Goal: Task Accomplishment & Management: Manage account settings

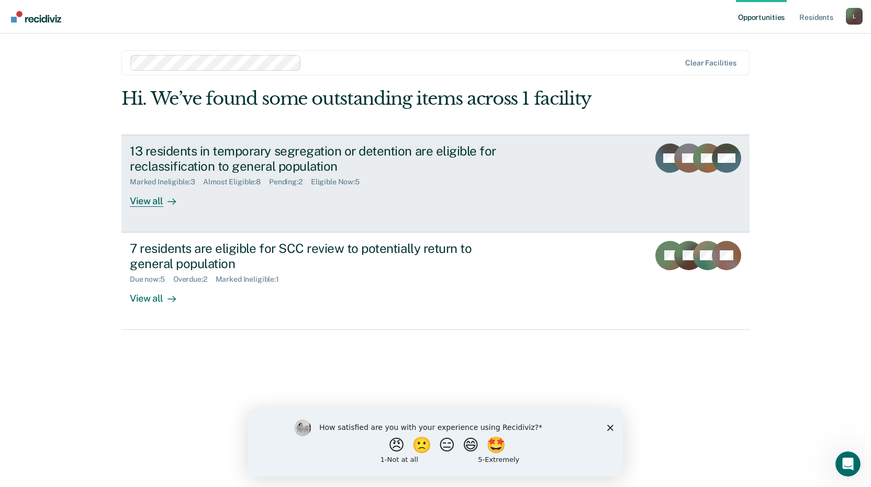
click at [150, 195] on div "View all" at bounding box center [159, 196] width 59 height 20
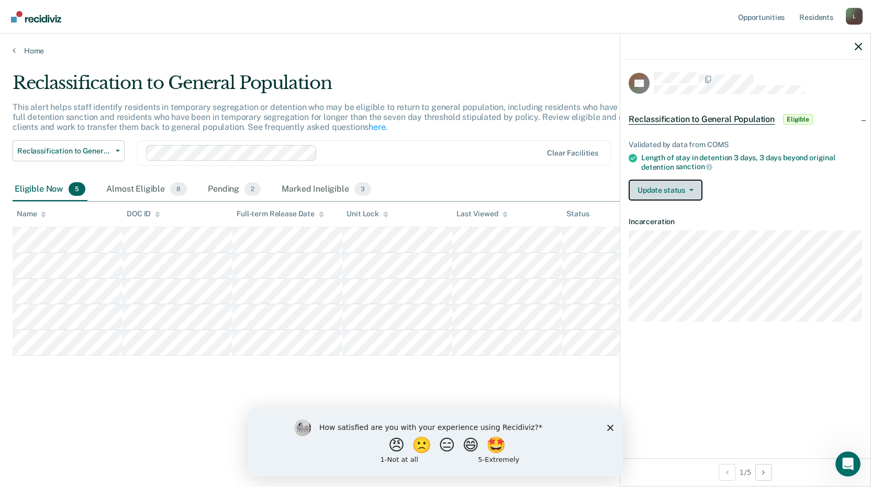
click at [654, 194] on button "Update status" at bounding box center [666, 190] width 74 height 21
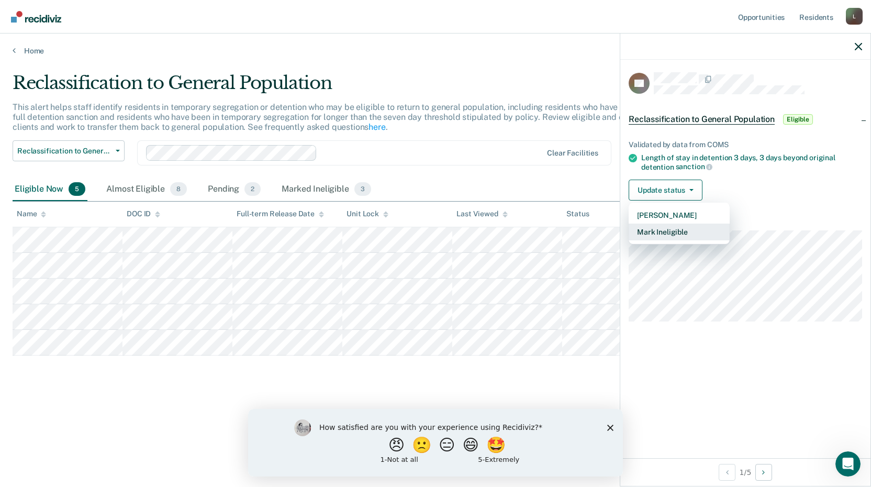
click at [659, 233] on button "Mark Ineligible" at bounding box center [679, 232] width 101 height 17
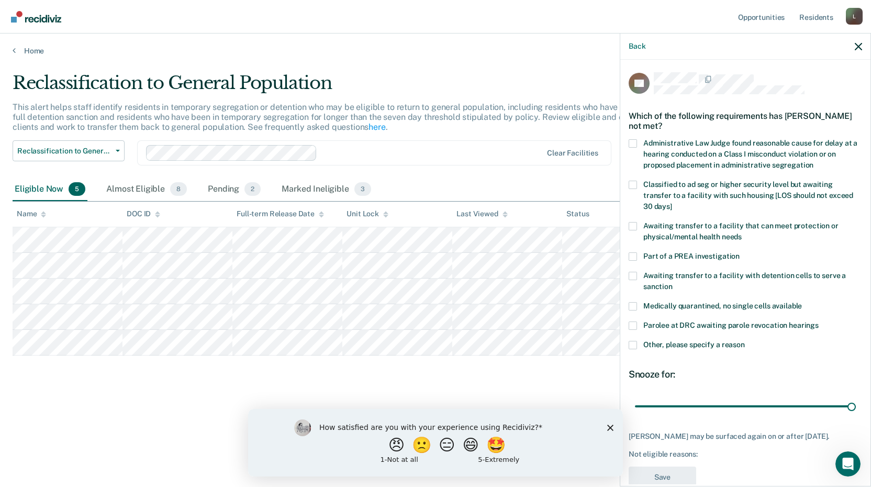
click at [638, 189] on label "Classified to ad seg or higher security level but awaiting transfer to a facili…" at bounding box center [746, 197] width 234 height 33
click at [672, 203] on input "Classified to ad seg or higher security level but awaiting transfer to a facili…" at bounding box center [672, 203] width 0 height 0
click at [656, 477] on button "Save" at bounding box center [663, 477] width 68 height 21
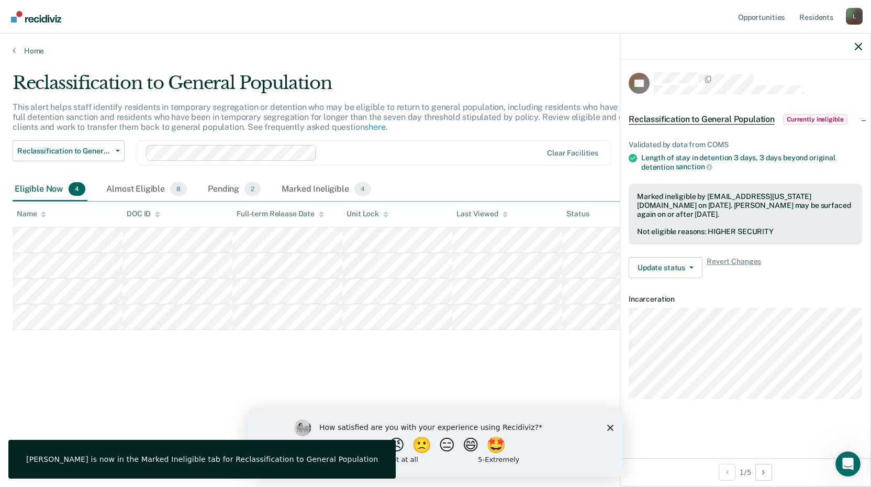
click at [414, 385] on div "Reclassification to General Population This alert helps staff identify resident…" at bounding box center [436, 240] width 846 height 336
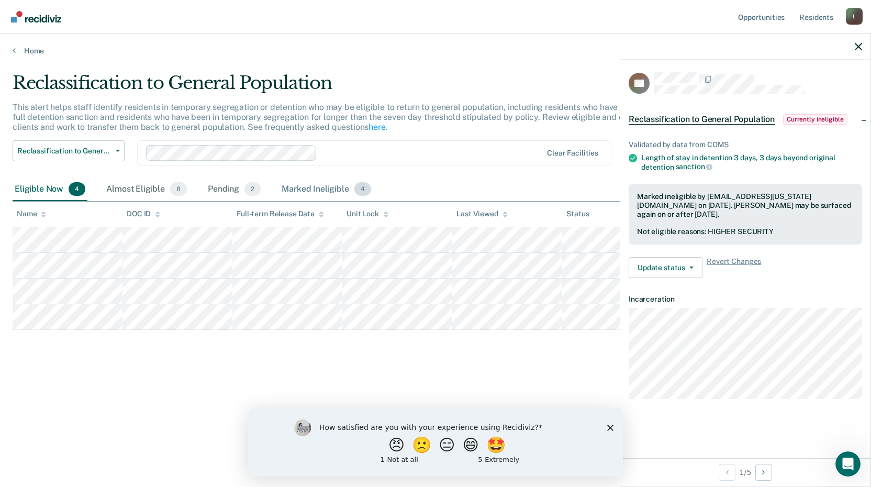
click at [303, 193] on div "Marked Ineligible 4" at bounding box center [327, 189] width 94 height 23
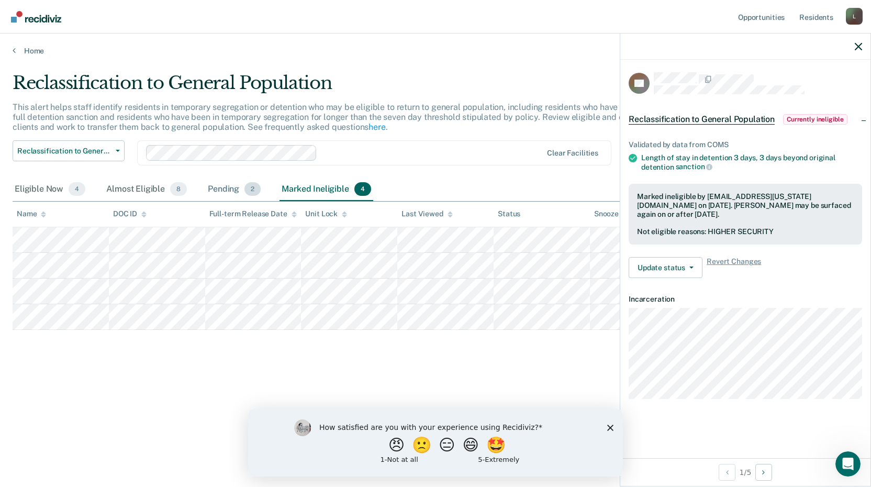
click at [224, 189] on div "Pending 2" at bounding box center [234, 189] width 57 height 23
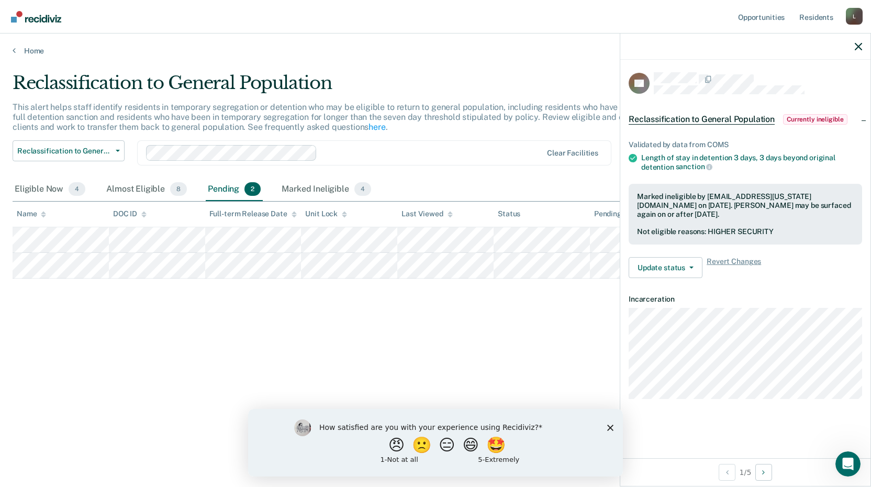
drag, startPoint x: 480, startPoint y: 362, endPoint x: 392, endPoint y: 308, distance: 103.6
click at [479, 359] on div "Reclassification to General Population This alert helps staff identify resident…" at bounding box center [436, 240] width 846 height 336
click at [17, 192] on div "Eligible Now 4" at bounding box center [50, 189] width 75 height 23
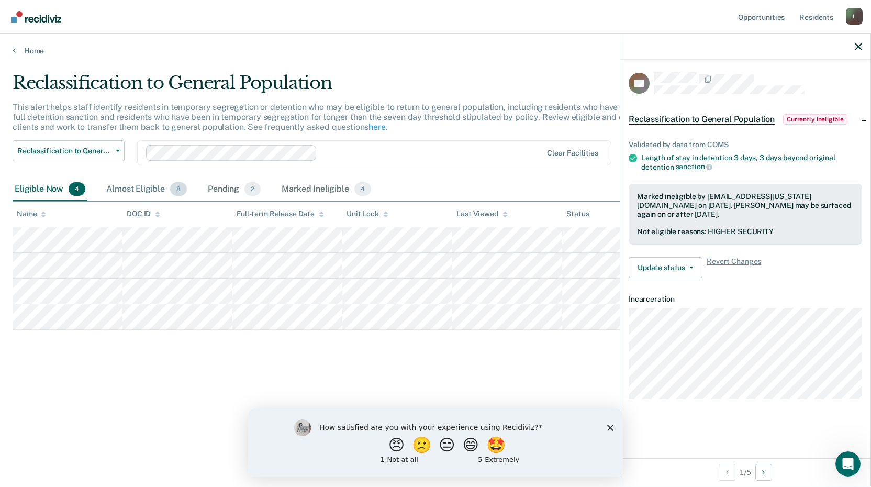
click at [128, 185] on div "Almost Eligible 8" at bounding box center [146, 189] width 85 height 23
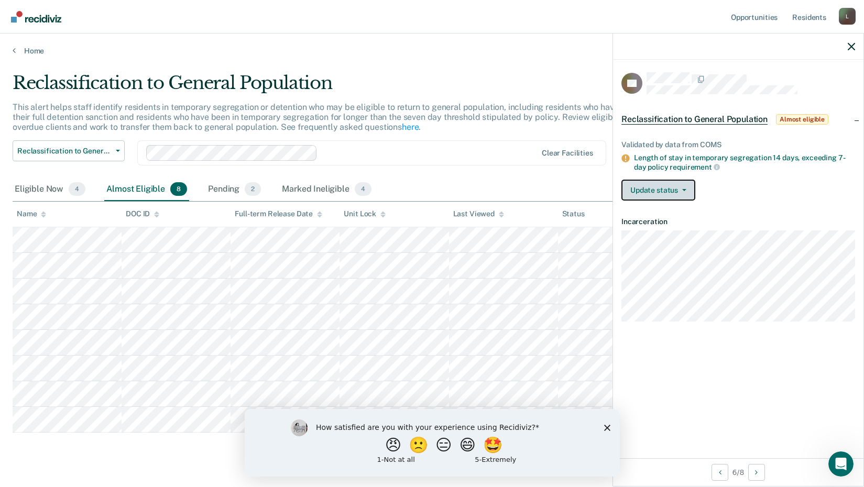
click at [681, 180] on button "Update status" at bounding box center [658, 190] width 74 height 21
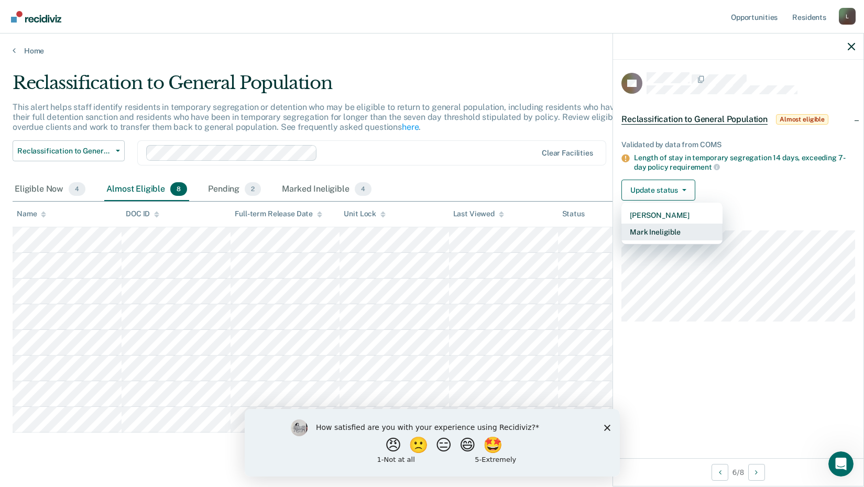
click at [654, 230] on button "Mark Ineligible" at bounding box center [671, 232] width 101 height 17
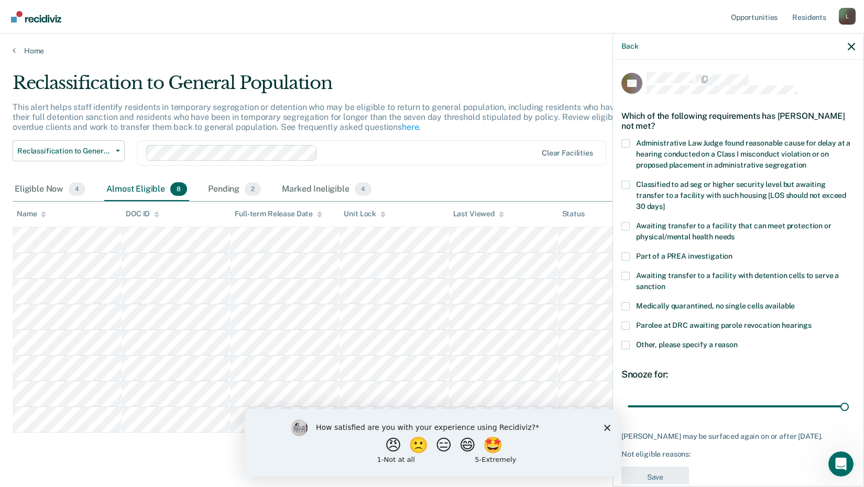
click at [623, 186] on span at bounding box center [625, 185] width 8 height 8
click at [665, 203] on input "Classified to ad seg or higher security level but awaiting transfer to a facili…" at bounding box center [665, 203] width 0 height 0
click at [653, 475] on button "Save" at bounding box center [655, 477] width 68 height 21
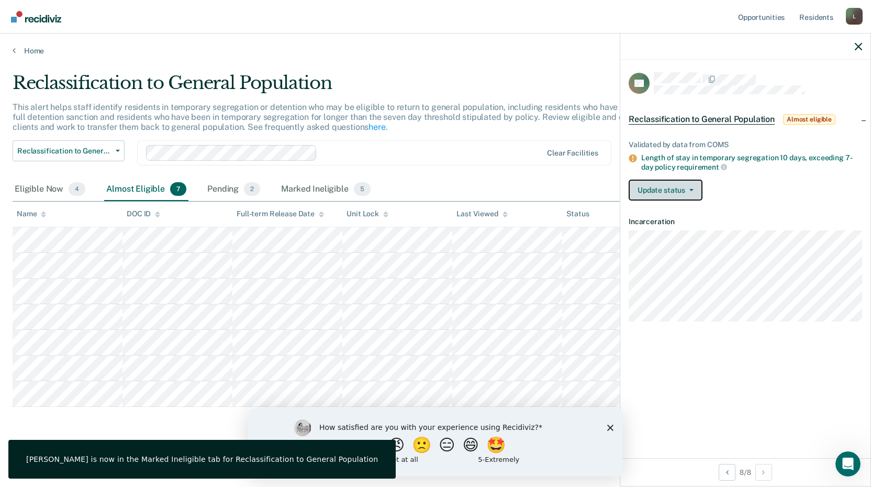
click at [681, 195] on button "Update status" at bounding box center [666, 190] width 74 height 21
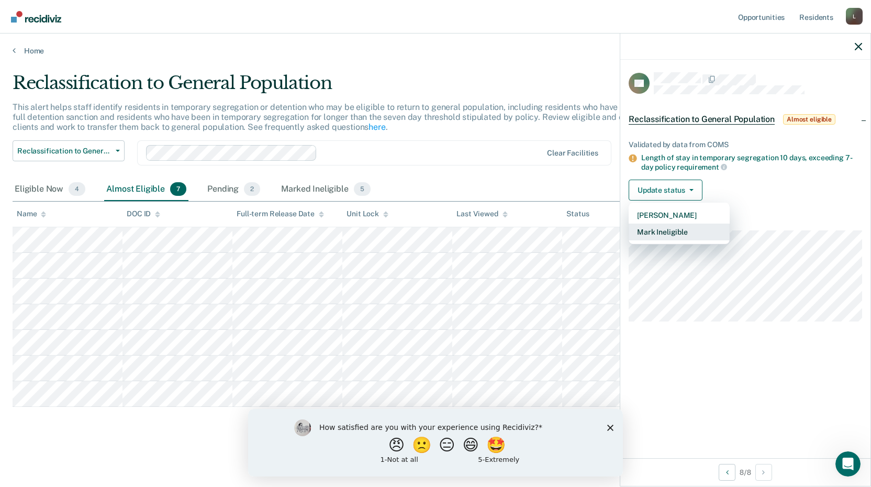
click at [678, 228] on button "Mark Ineligible" at bounding box center [679, 232] width 101 height 17
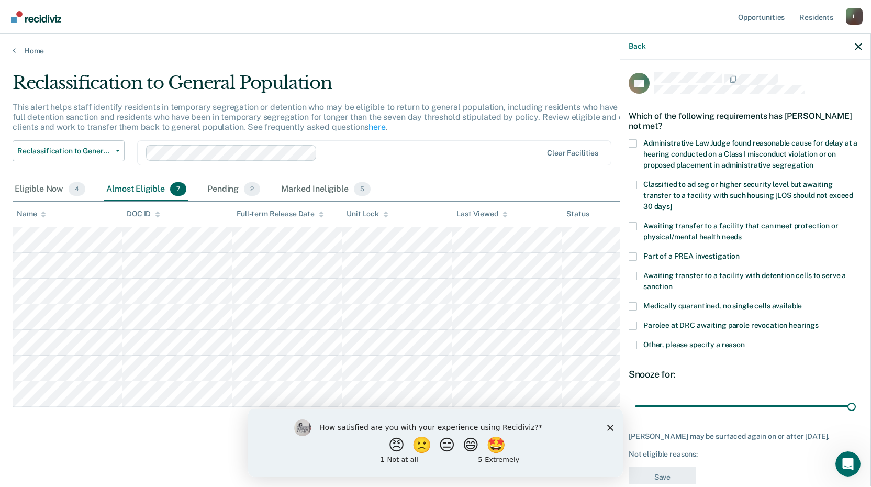
click at [636, 183] on span at bounding box center [633, 185] width 8 height 8
click at [672, 203] on input "Classified to ad seg or higher security level but awaiting transfer to a facili…" at bounding box center [672, 203] width 0 height 0
click at [671, 481] on button "Save" at bounding box center [663, 477] width 68 height 21
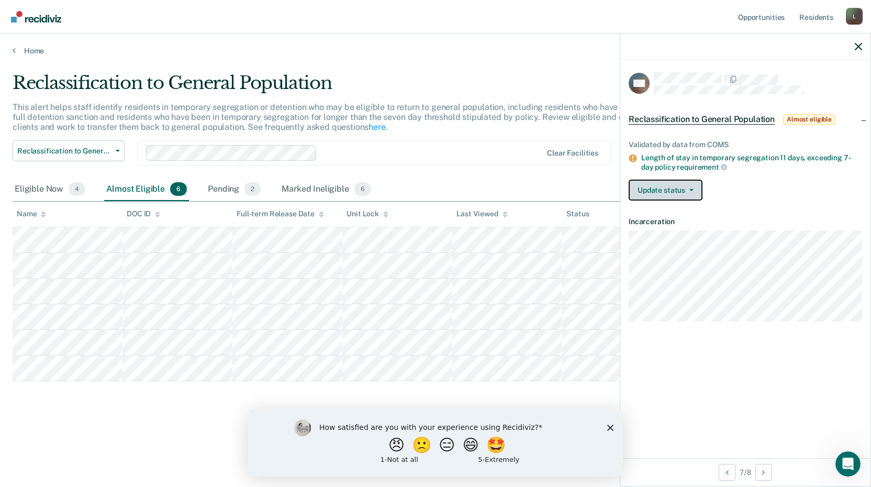
click at [697, 180] on button "Update status" at bounding box center [666, 190] width 74 height 21
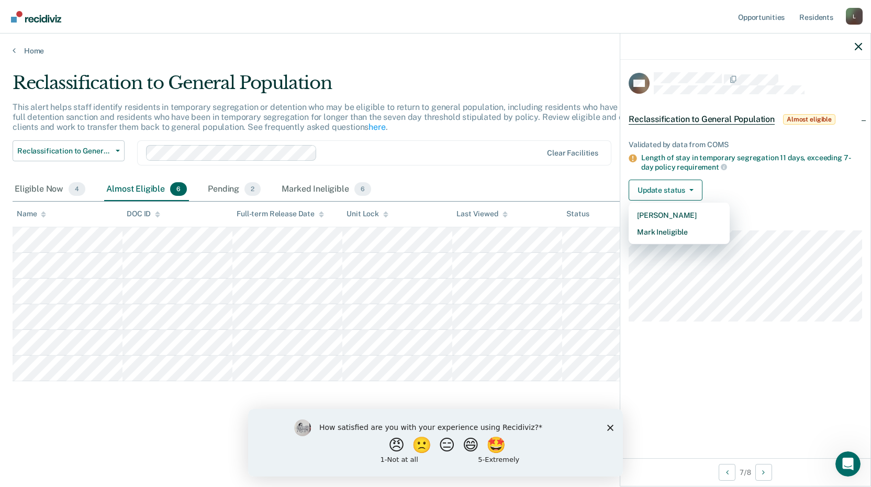
click at [555, 406] on div "Reclassification to General Population This alert helps staff identify resident…" at bounding box center [436, 240] width 846 height 336
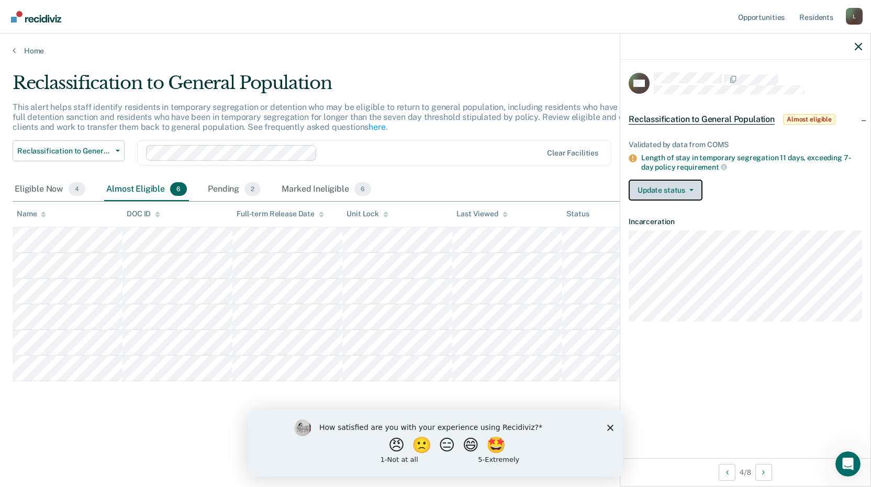
click at [677, 193] on button "Update status" at bounding box center [666, 190] width 74 height 21
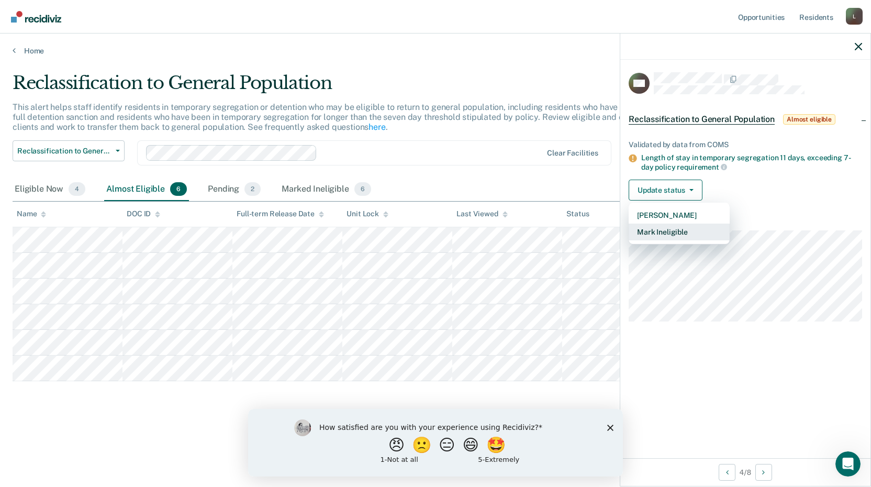
click at [661, 236] on button "Mark Ineligible" at bounding box center [679, 232] width 101 height 17
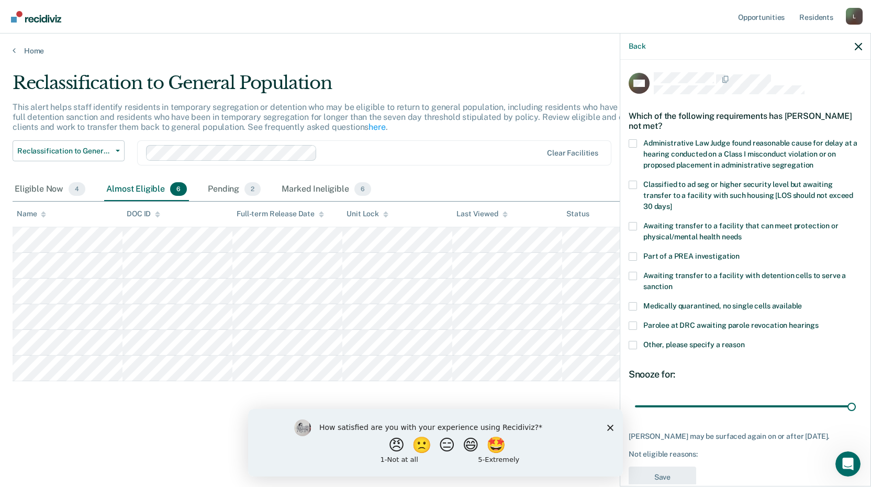
click at [636, 181] on span at bounding box center [633, 185] width 8 height 8
click at [672, 203] on input "Classified to ad seg or higher security level but awaiting transfer to a facili…" at bounding box center [672, 203] width 0 height 0
click at [670, 480] on button "Save" at bounding box center [663, 477] width 68 height 21
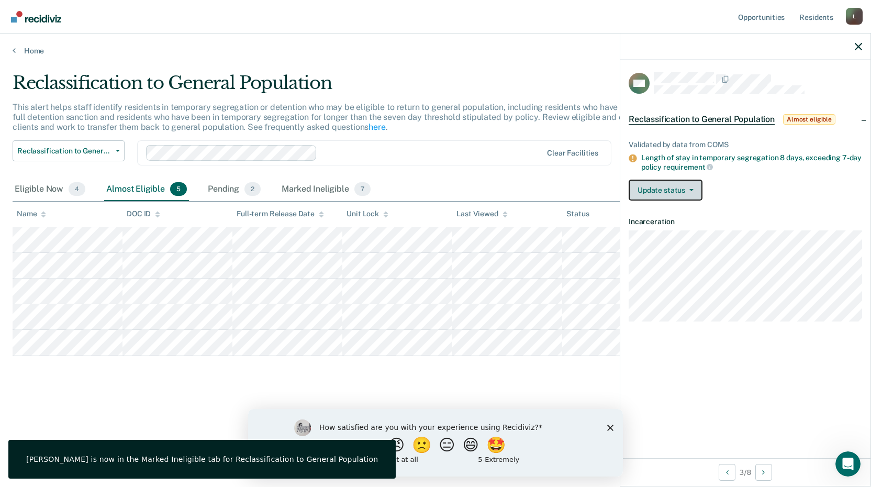
click at [665, 187] on button "Update status" at bounding box center [666, 190] width 74 height 21
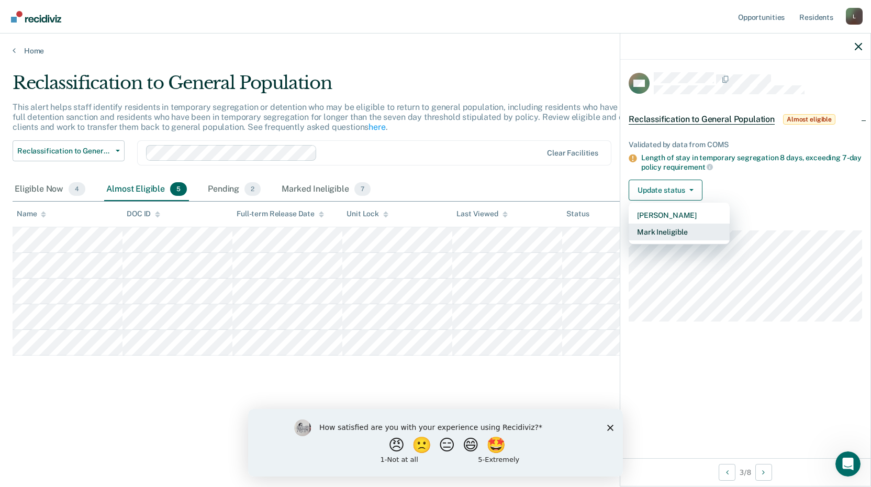
click at [655, 234] on button "Mark Ineligible" at bounding box center [679, 232] width 101 height 17
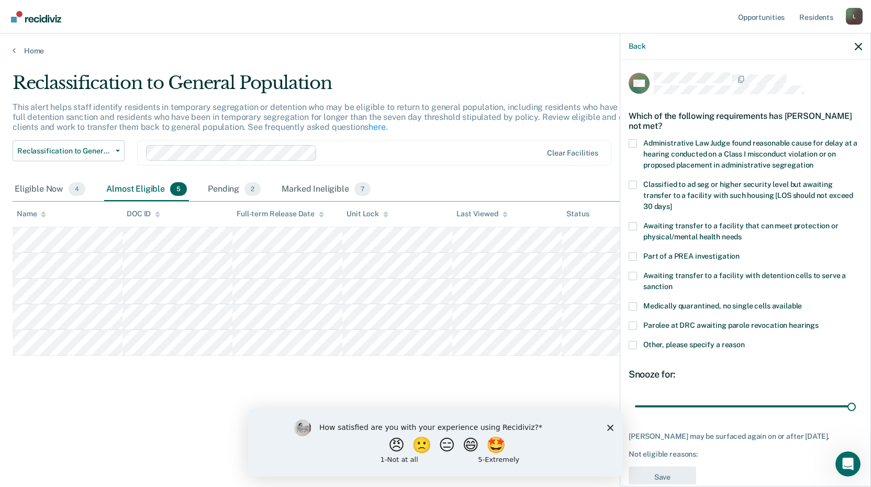
click at [635, 186] on span at bounding box center [633, 185] width 8 height 8
click at [672, 203] on input "Classified to ad seg or higher security level but awaiting transfer to a facili…" at bounding box center [672, 203] width 0 height 0
click at [664, 485] on div "Back KM Which of the following requirements has [PERSON_NAME] not met? Administ…" at bounding box center [745, 260] width 251 height 454
click at [664, 477] on button "Save" at bounding box center [663, 477] width 68 height 21
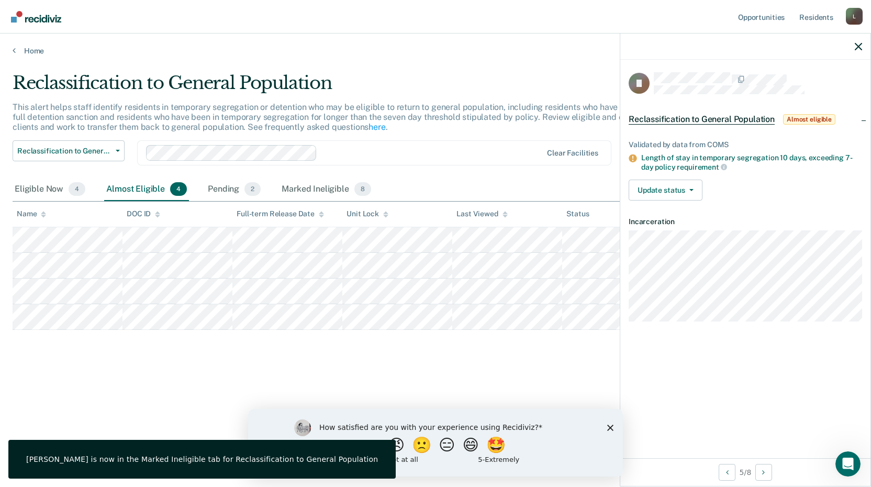
click at [526, 381] on div "Reclassification to General Population This alert helps staff identify resident…" at bounding box center [436, 240] width 846 height 336
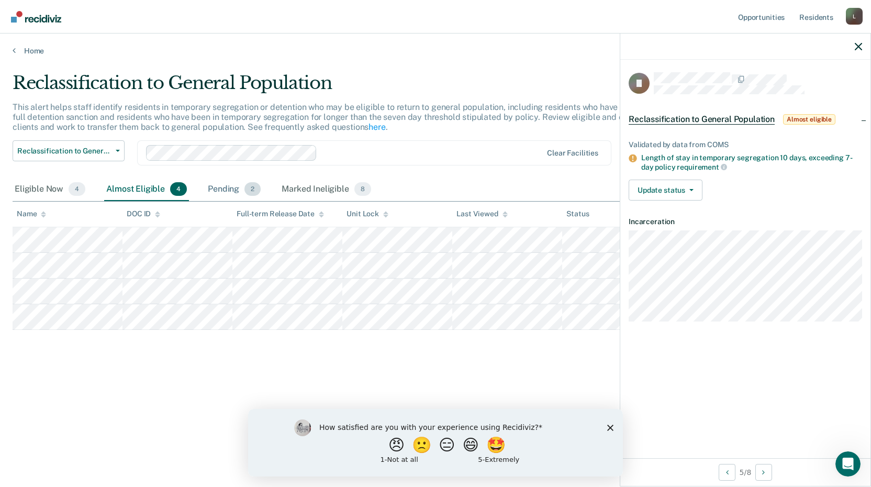
click at [227, 185] on div "Pending 2" at bounding box center [234, 189] width 57 height 23
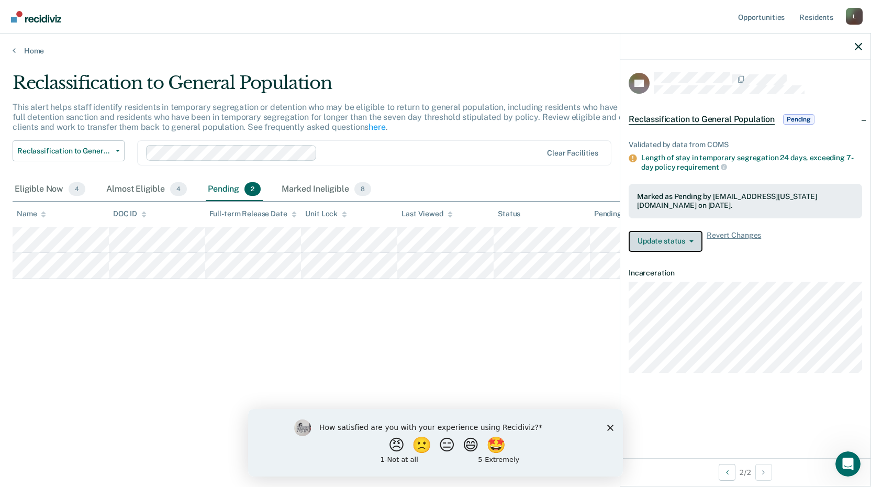
click at [682, 243] on button "Update status" at bounding box center [666, 241] width 74 height 21
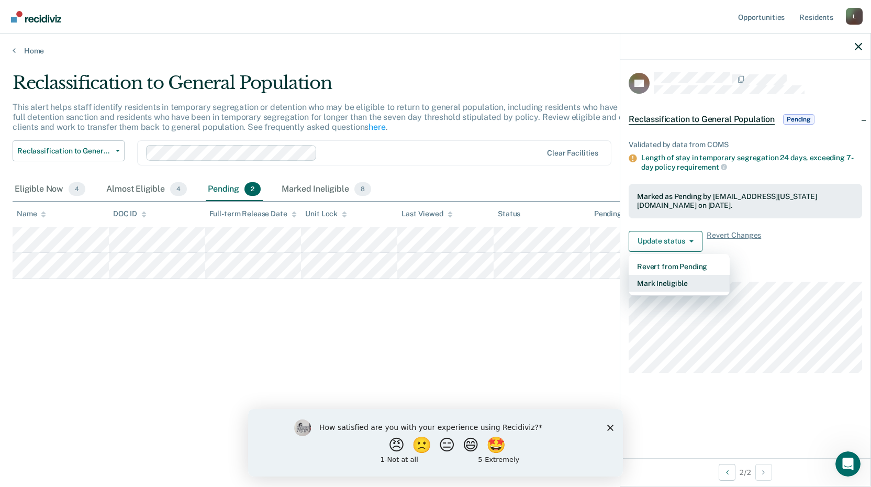
click at [651, 279] on button "Mark Ineligible" at bounding box center [679, 283] width 101 height 17
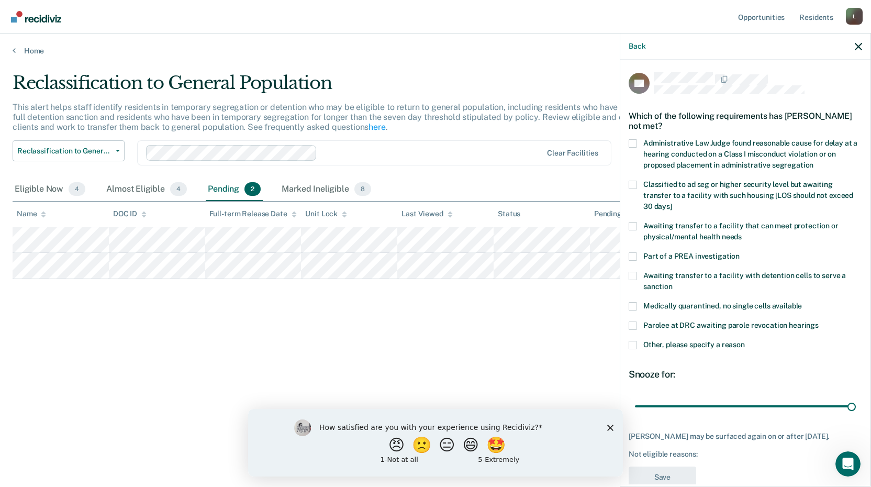
click at [638, 184] on label "Classified to ad seg or higher security level but awaiting transfer to a facili…" at bounding box center [746, 197] width 234 height 33
click at [672, 203] on input "Classified to ad seg or higher security level but awaiting transfer to a facili…" at bounding box center [672, 203] width 0 height 0
click at [664, 481] on button "Save" at bounding box center [663, 477] width 68 height 21
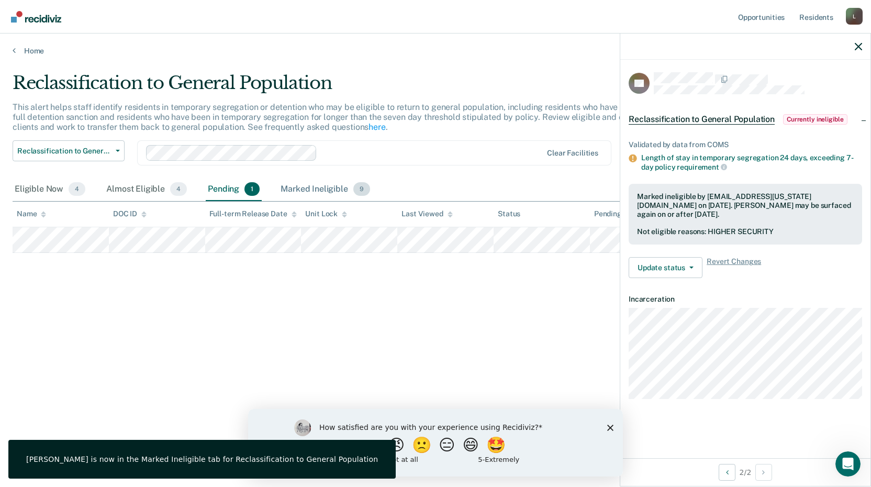
click at [326, 190] on div "Marked Ineligible 9" at bounding box center [326, 189] width 94 height 23
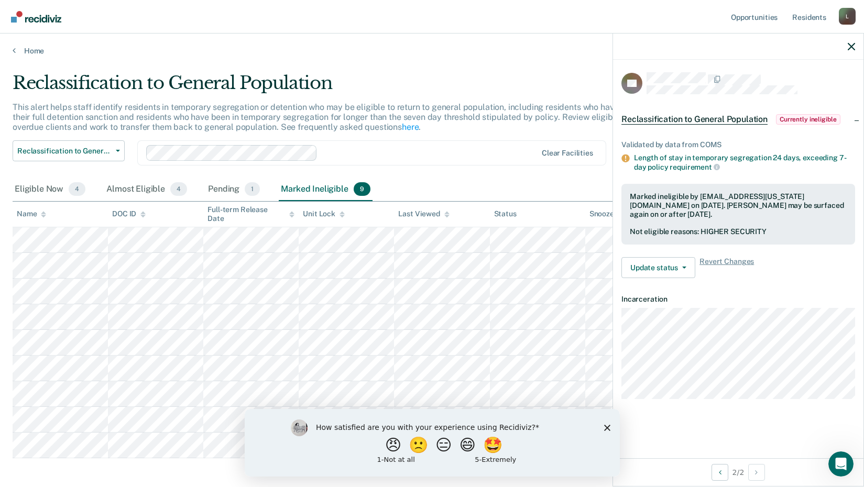
scroll to position [47, 0]
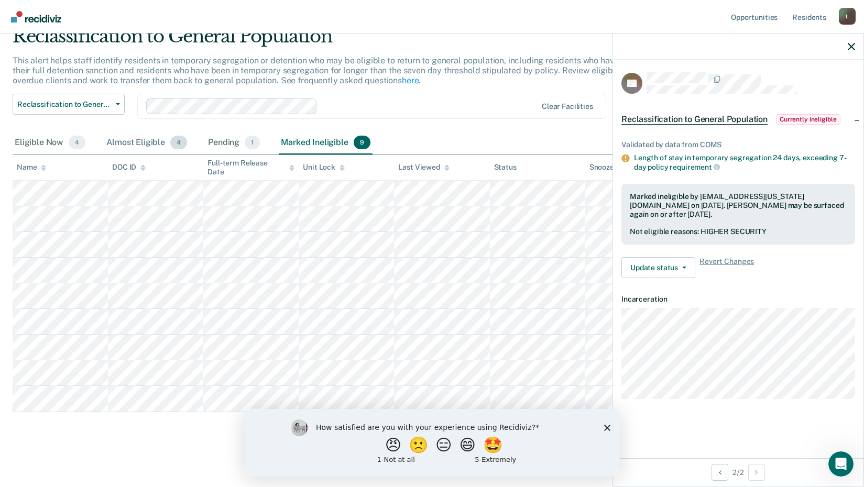
click at [135, 141] on div "Almost Eligible 4" at bounding box center [146, 142] width 85 height 23
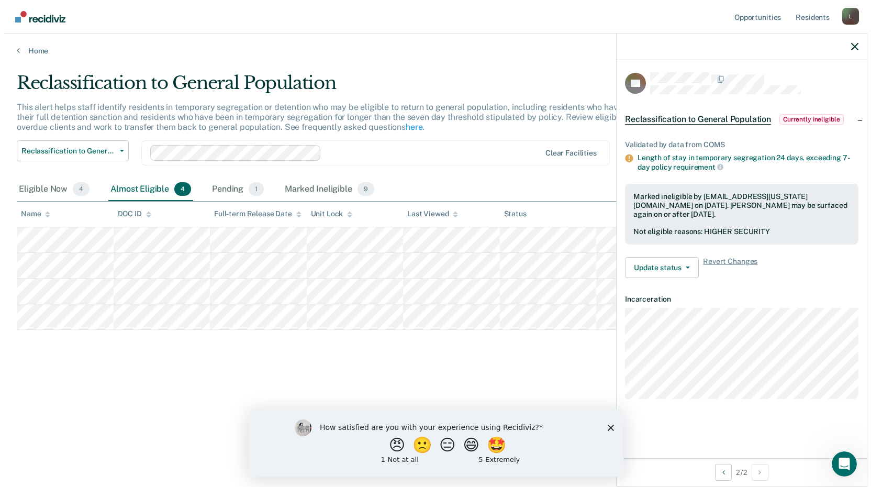
scroll to position [0, 0]
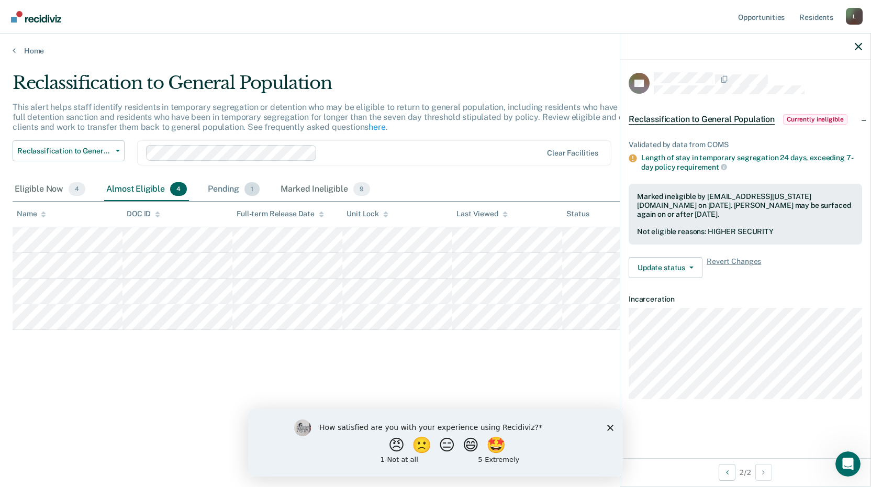
click at [237, 188] on div "Pending 1" at bounding box center [234, 189] width 56 height 23
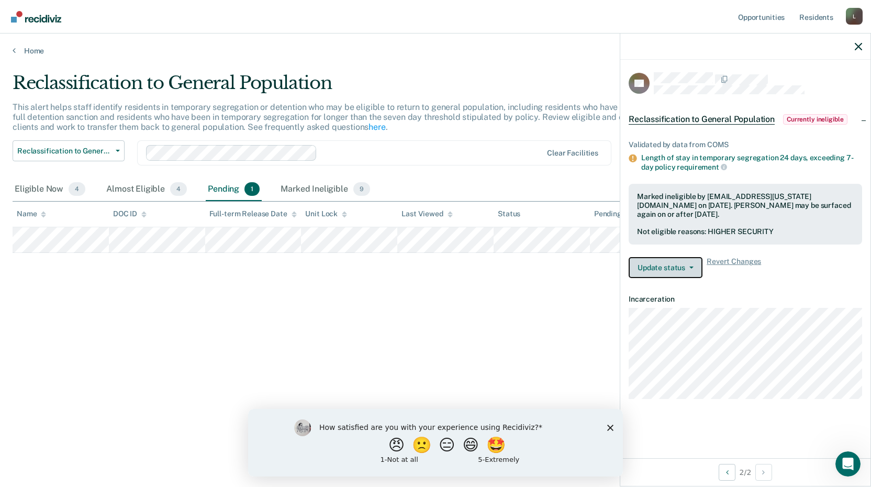
click at [645, 266] on button "Update status" at bounding box center [666, 267] width 74 height 21
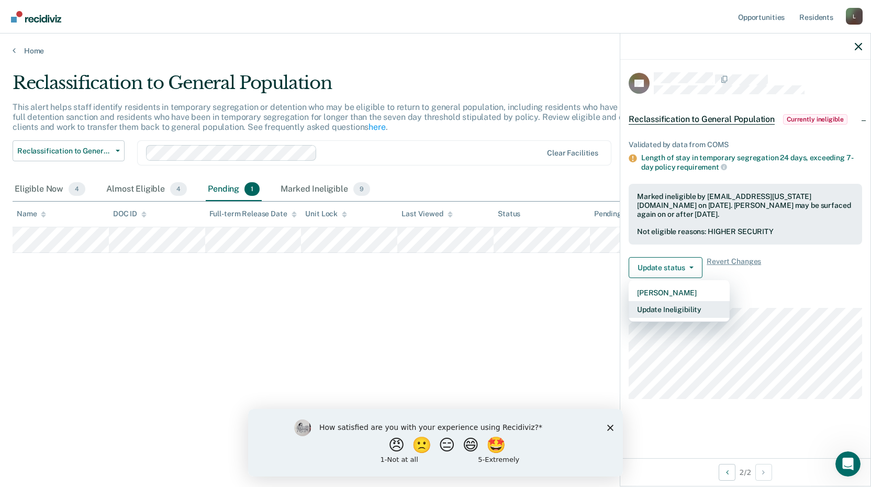
click at [644, 312] on button "Update Ineligibility" at bounding box center [679, 309] width 101 height 17
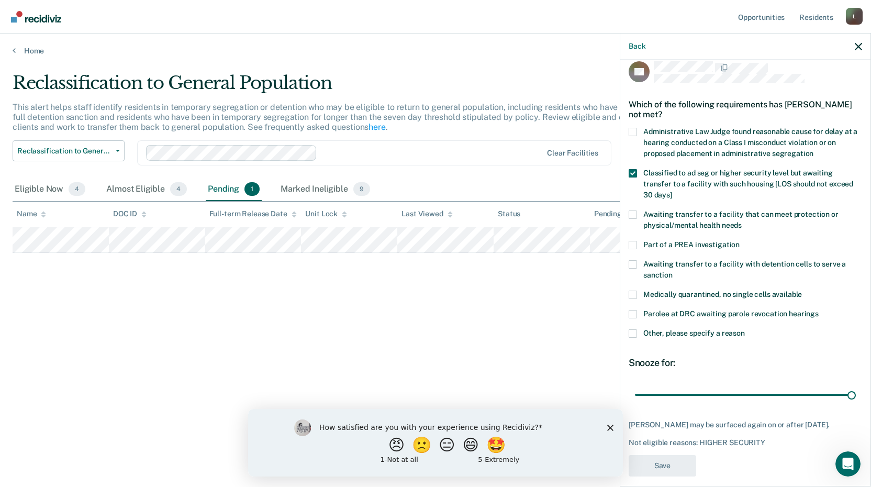
scroll to position [21, 0]
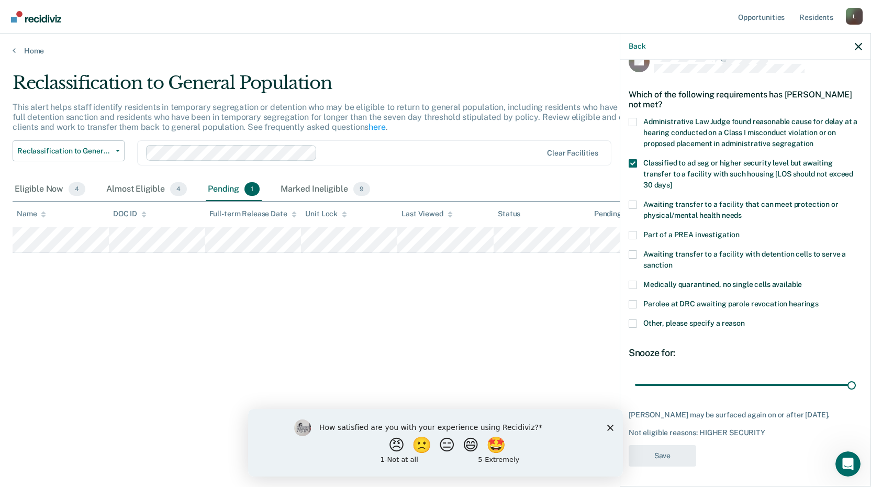
click at [530, 326] on div "Reclassification to General Population This alert helps staff identify resident…" at bounding box center [436, 240] width 846 height 336
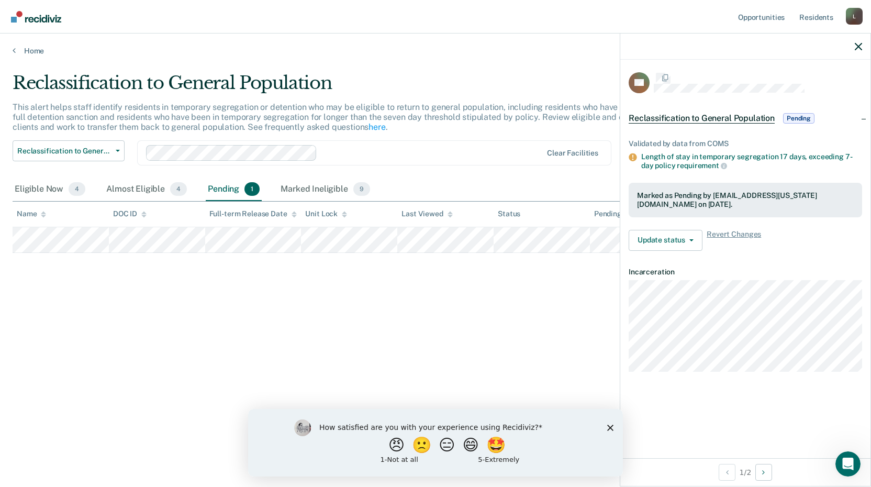
scroll to position [0, 0]
click at [680, 235] on button "Update status" at bounding box center [666, 241] width 74 height 21
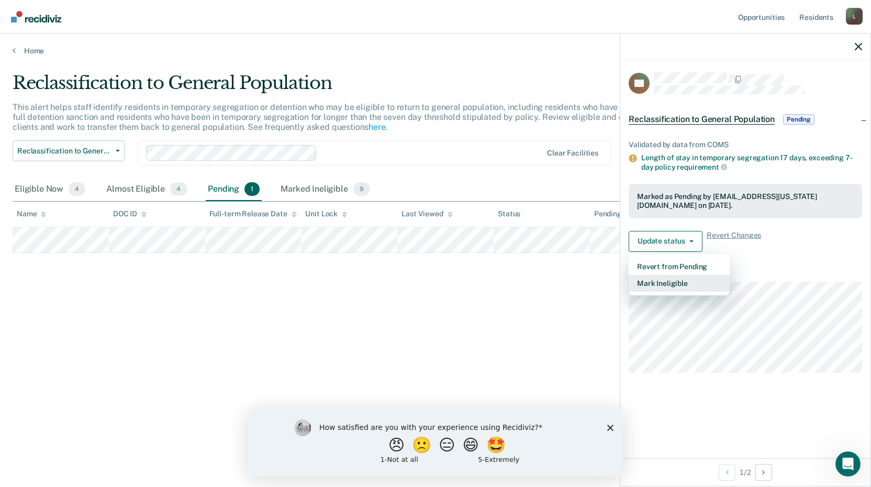
click at [694, 285] on button "Mark Ineligible" at bounding box center [679, 283] width 101 height 17
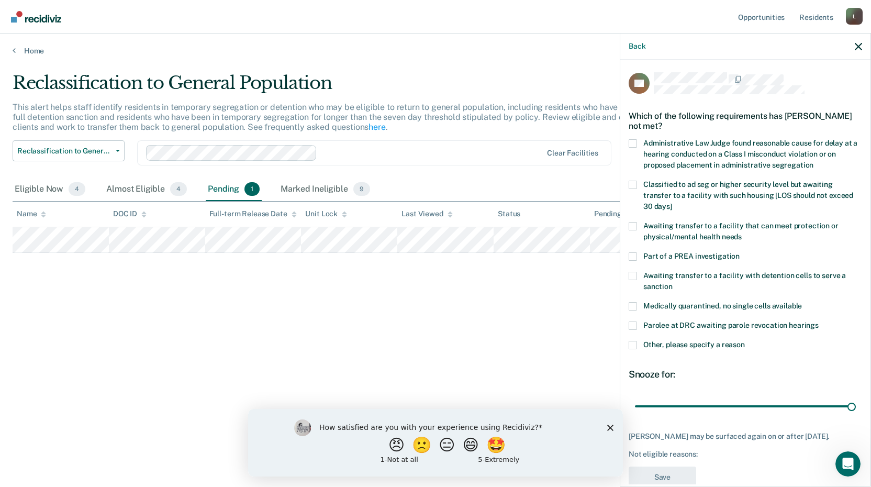
click at [633, 184] on span at bounding box center [633, 185] width 8 height 8
click at [672, 203] on input "Classified to ad seg or higher security level but awaiting transfer to a facili…" at bounding box center [672, 203] width 0 height 0
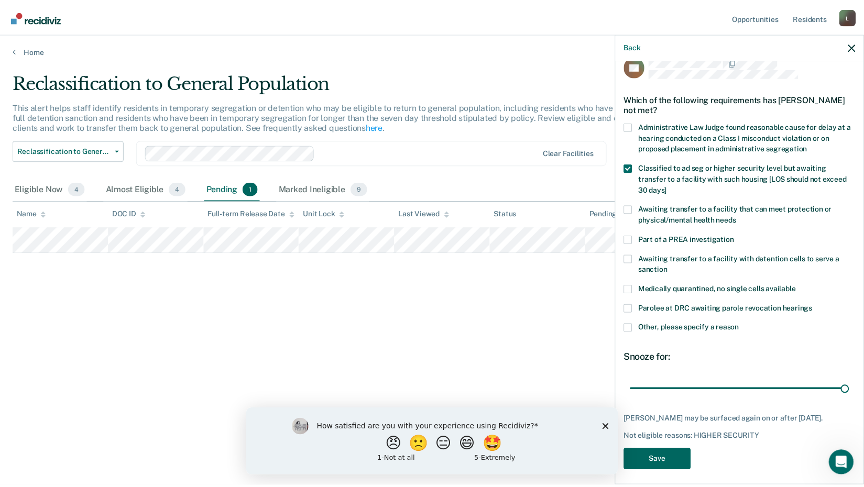
scroll to position [30, 0]
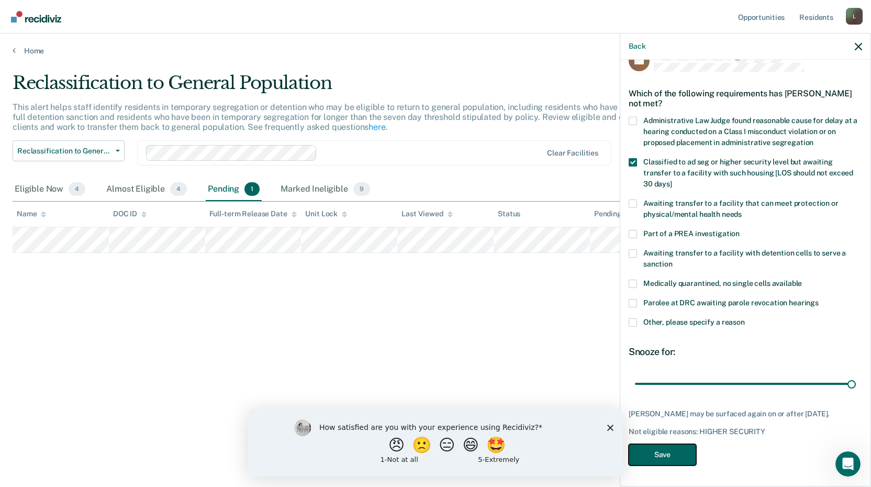
click at [649, 452] on button "Save" at bounding box center [663, 454] width 68 height 21
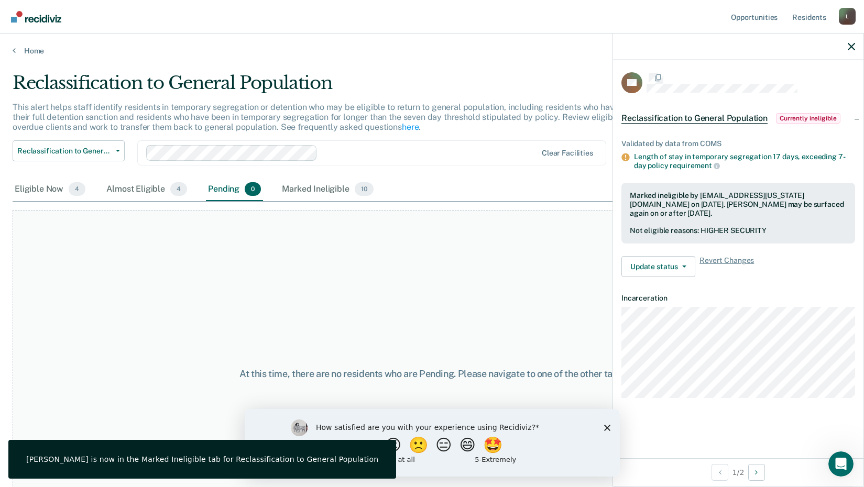
scroll to position [0, 0]
click at [318, 185] on div "Marked Ineligible 10" at bounding box center [327, 189] width 95 height 23
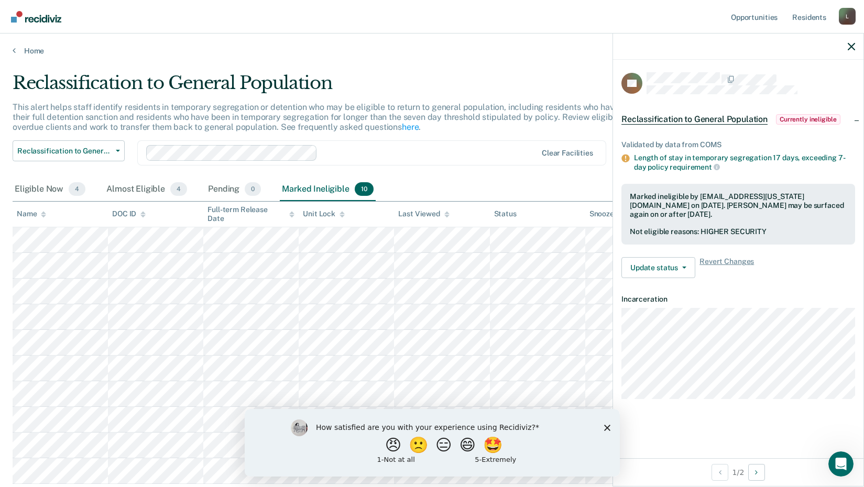
scroll to position [52, 0]
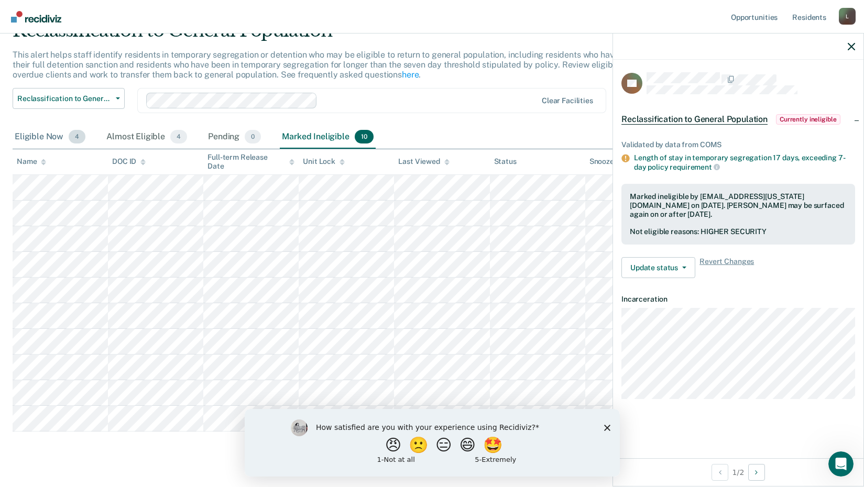
click at [39, 135] on div "Eligible Now 4" at bounding box center [50, 137] width 75 height 23
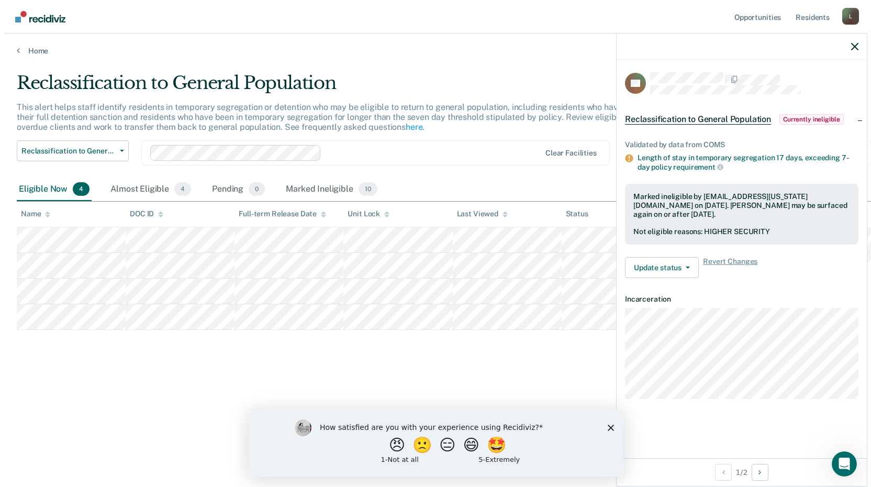
scroll to position [0, 0]
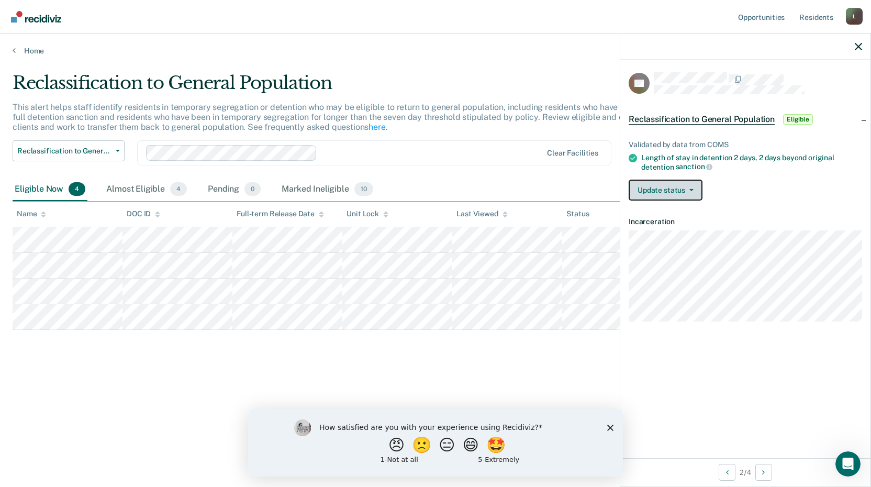
click at [650, 185] on button "Update status" at bounding box center [666, 190] width 74 height 21
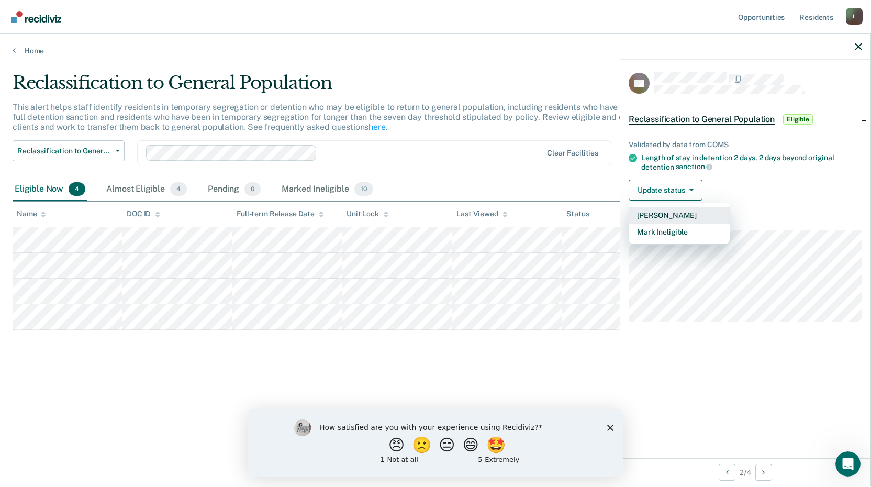
click at [671, 217] on button "[PERSON_NAME]" at bounding box center [679, 215] width 101 height 17
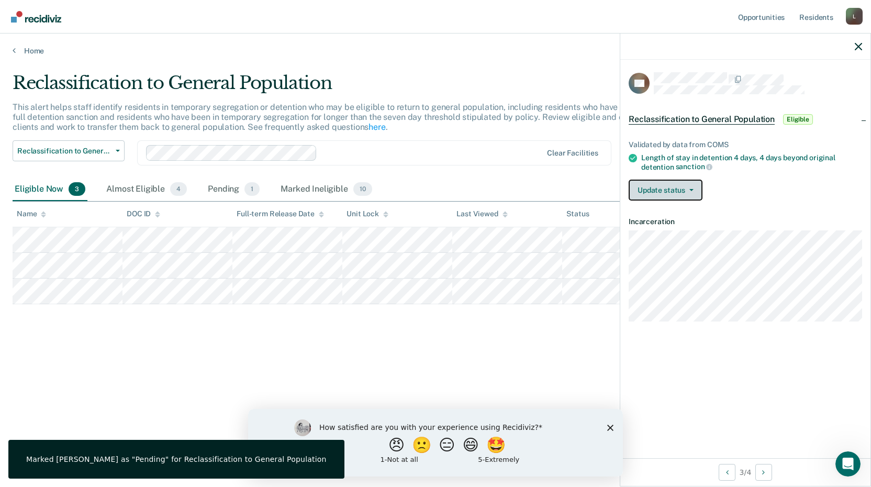
click at [667, 192] on button "Update status" at bounding box center [666, 190] width 74 height 21
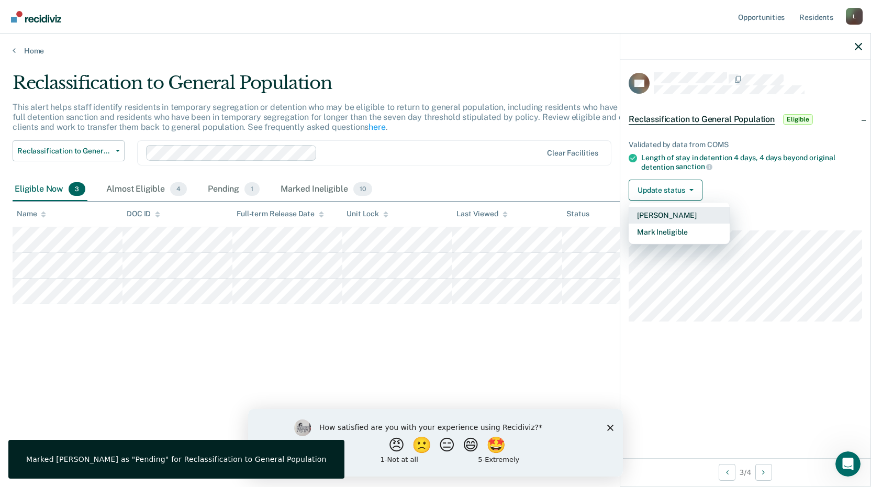
click at [644, 213] on button "[PERSON_NAME]" at bounding box center [679, 215] width 101 height 17
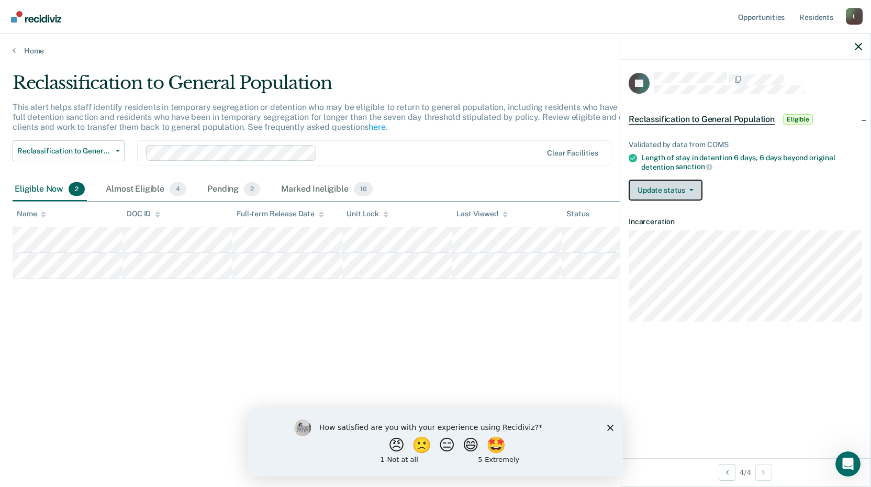
click at [660, 194] on button "Update status" at bounding box center [666, 190] width 74 height 21
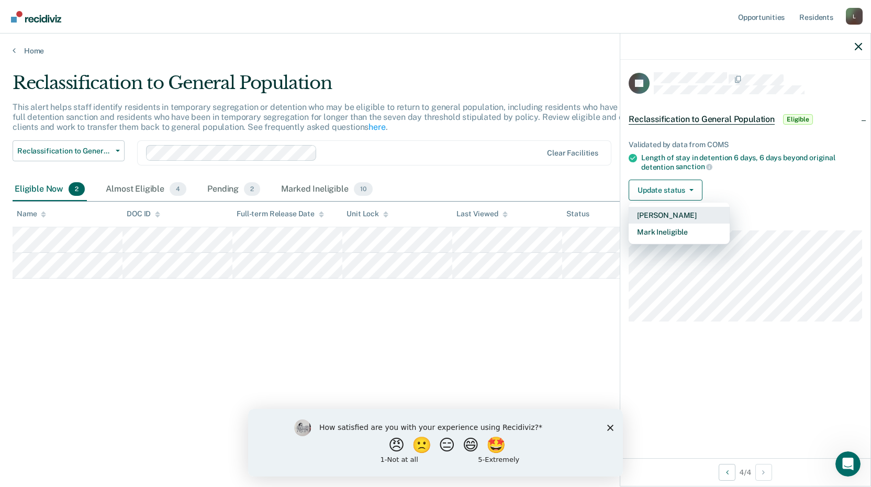
click at [658, 212] on button "[PERSON_NAME]" at bounding box center [679, 215] width 101 height 17
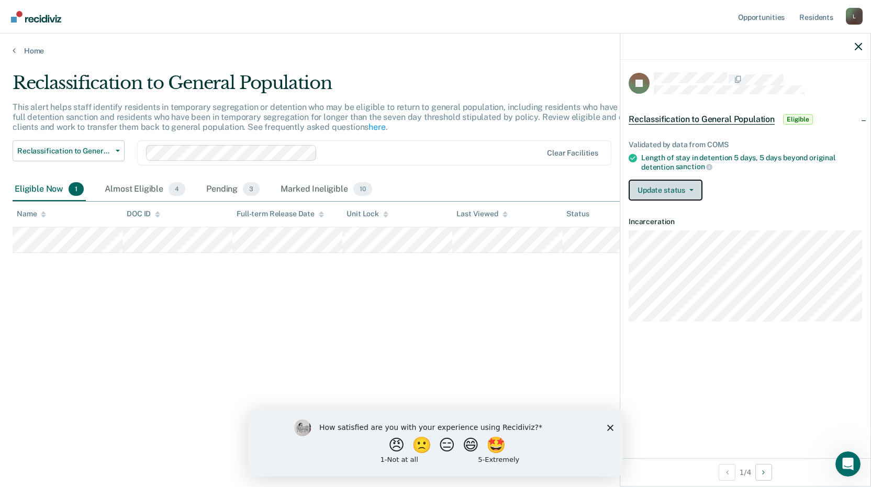
click at [665, 195] on button "Update status" at bounding box center [666, 190] width 74 height 21
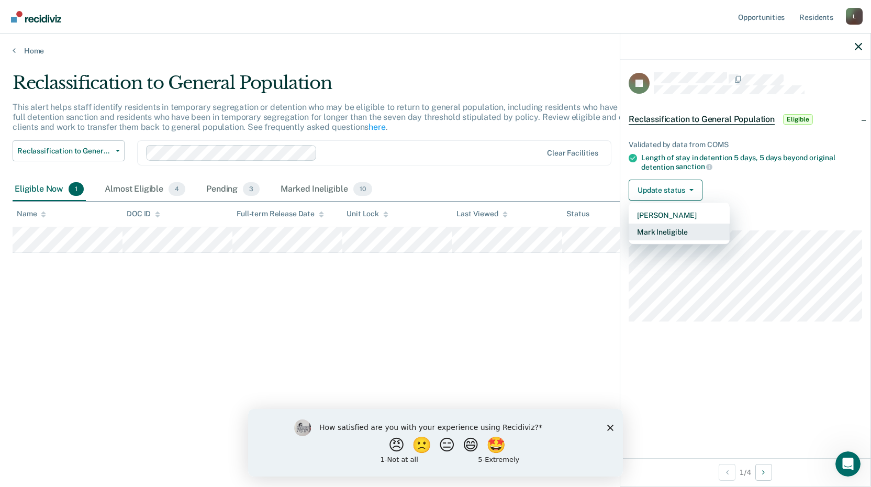
click at [635, 232] on button "Mark Ineligible" at bounding box center [679, 232] width 101 height 17
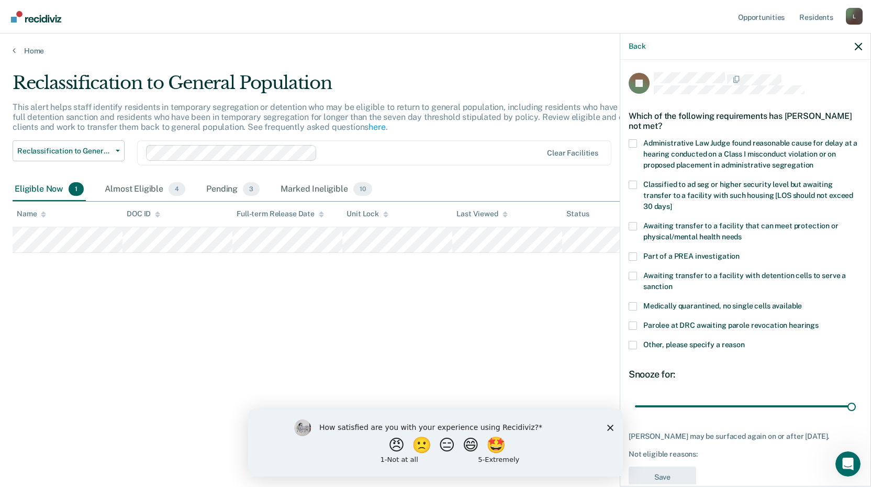
click at [632, 223] on span at bounding box center [633, 226] width 8 height 8
click at [742, 233] on input "Awaiting transfer to a facility that can meet protection or physical/mental hea…" at bounding box center [742, 233] width 0 height 0
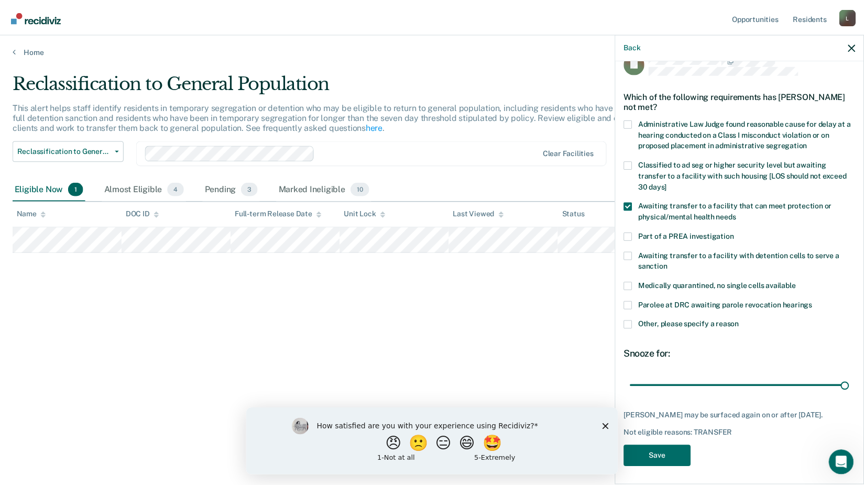
scroll to position [30, 0]
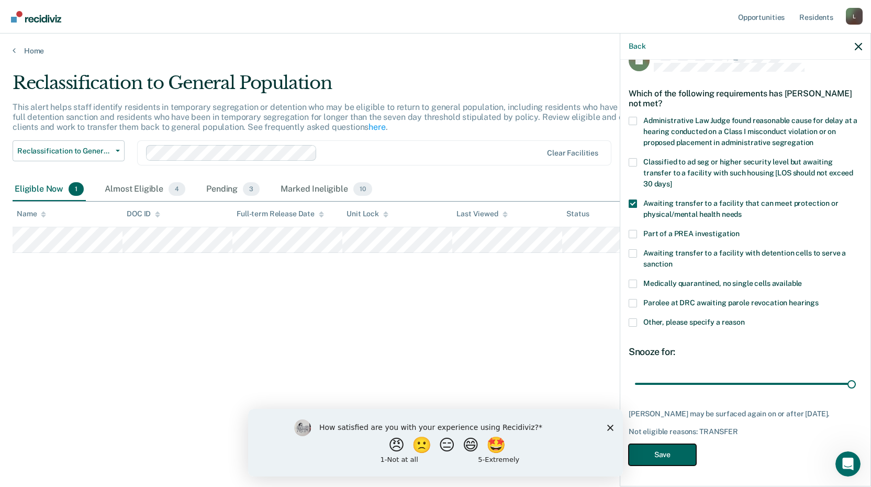
click at [671, 460] on button "Save" at bounding box center [663, 454] width 68 height 21
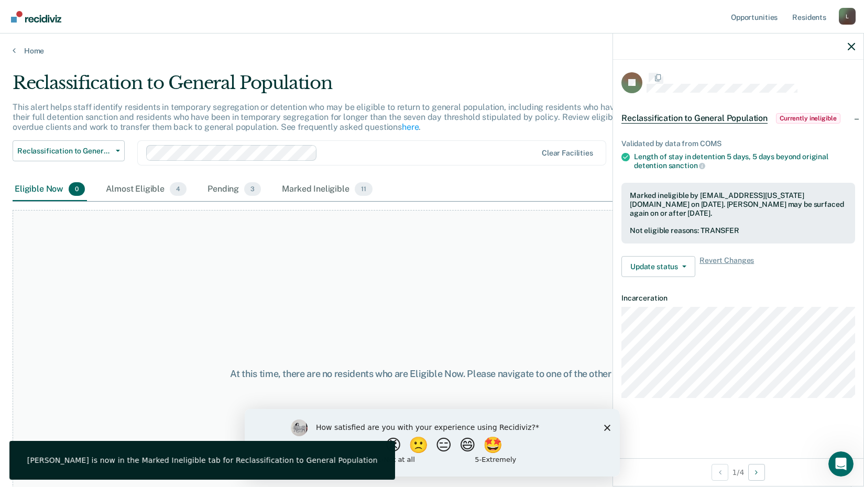
scroll to position [0, 0]
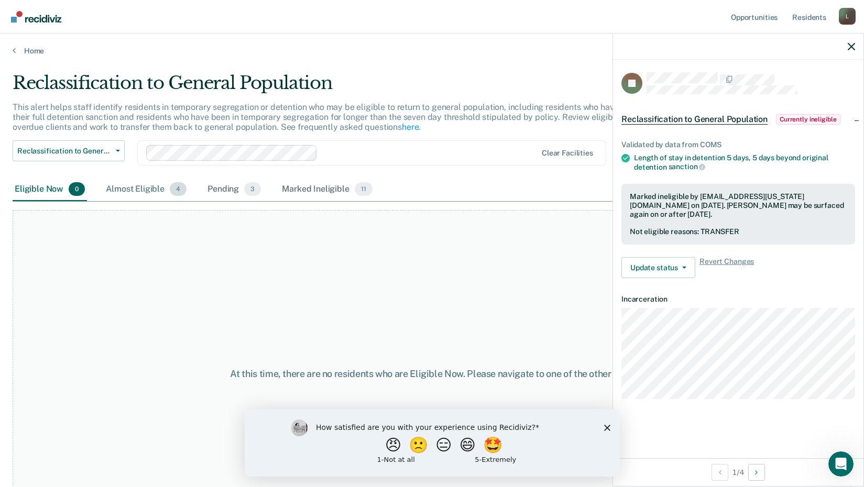
click at [139, 190] on div "Almost Eligible 4" at bounding box center [146, 189] width 85 height 23
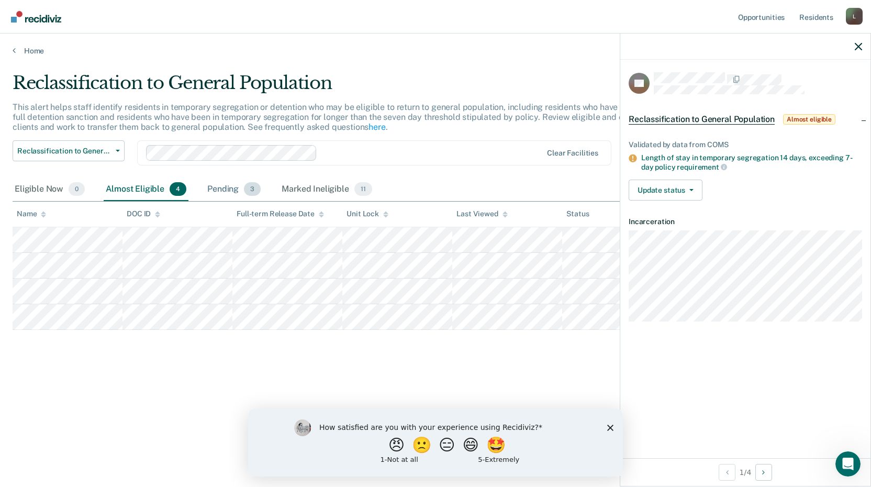
click at [222, 190] on div "Pending 3" at bounding box center [234, 189] width 58 height 23
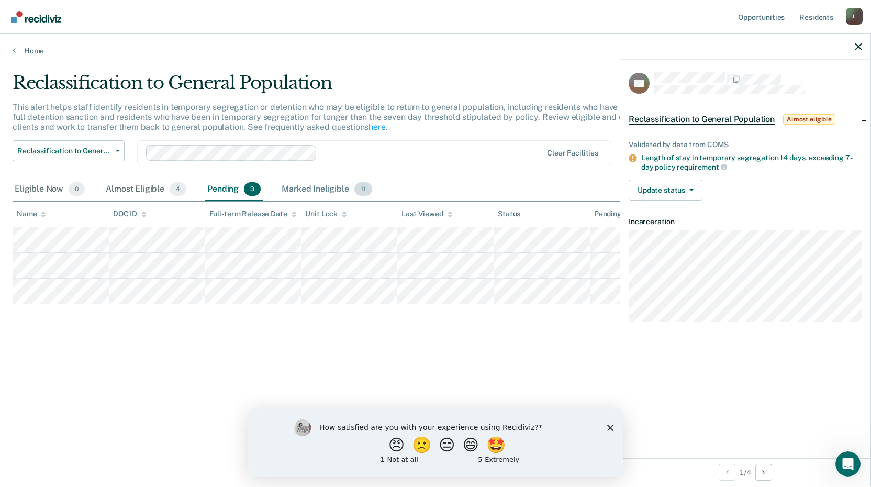
click at [320, 197] on div "Marked Ineligible 11" at bounding box center [327, 189] width 94 height 23
